Goal: Learn about a topic

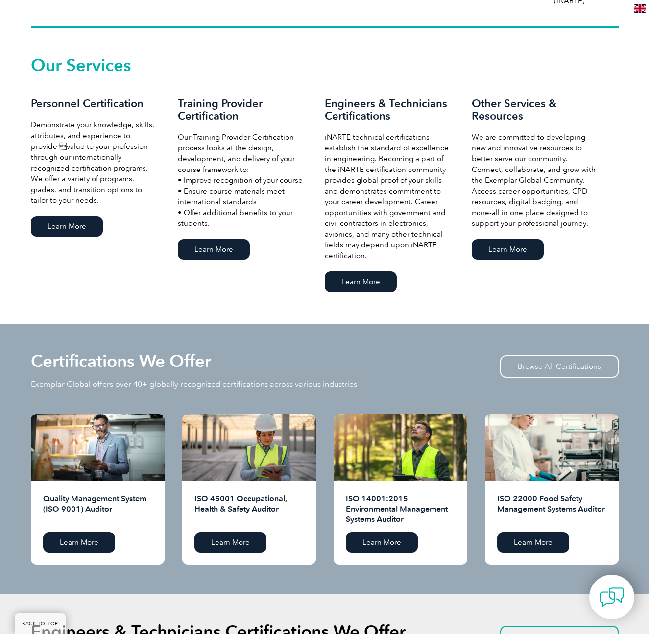
scroll to position [836, 0]
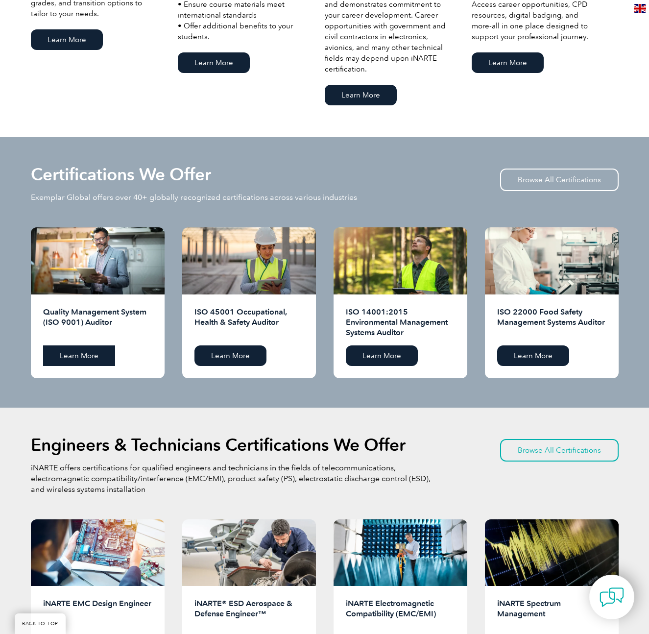
click at [90, 359] on link "Learn More" at bounding box center [79, 355] width 72 height 21
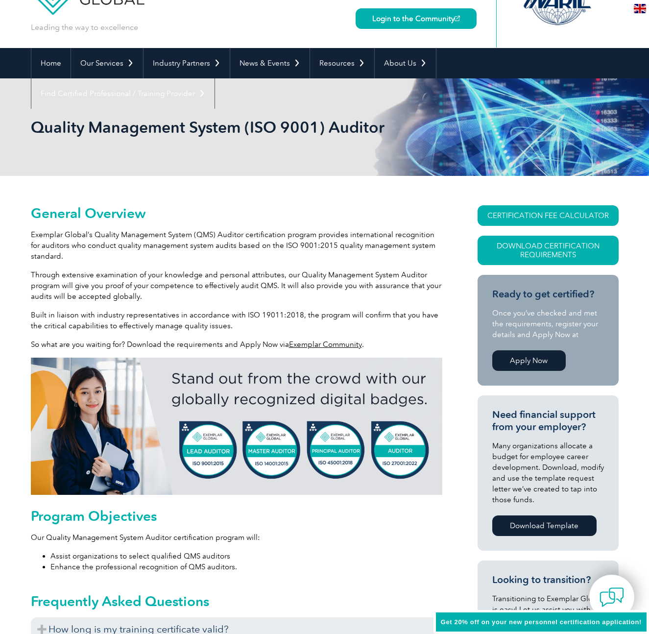
scroll to position [55, 0]
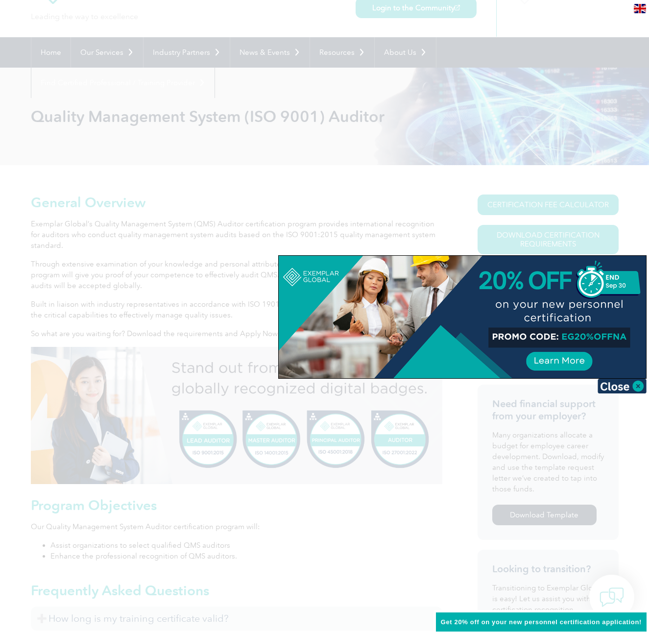
click at [580, 337] on div at bounding box center [462, 317] width 367 height 122
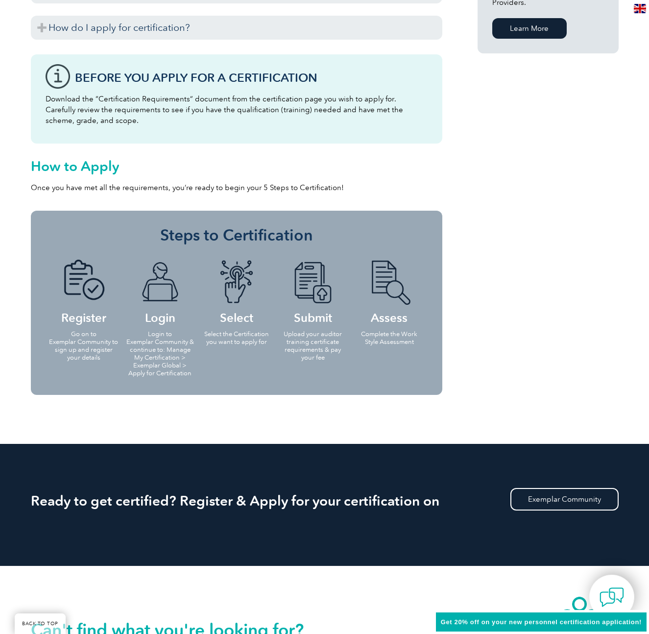
scroll to position [201, 0]
